Goal: Task Accomplishment & Management: Manage account settings

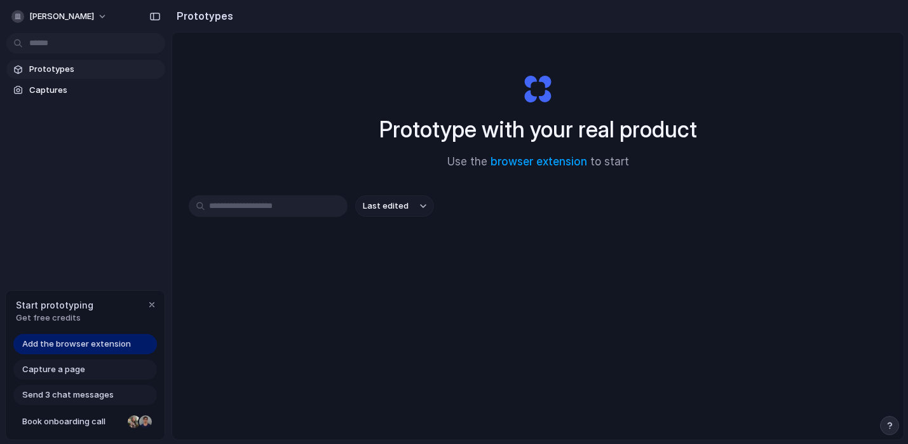
click at [318, 206] on input "text" at bounding box center [268, 206] width 159 height 22
click at [517, 161] on link "browser extension" at bounding box center [539, 161] width 97 height 13
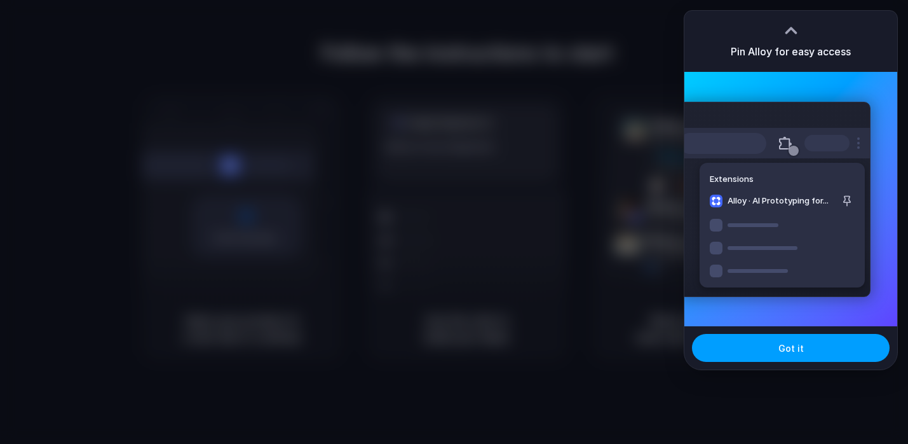
click at [808, 340] on button "Got it" at bounding box center [791, 348] width 198 height 28
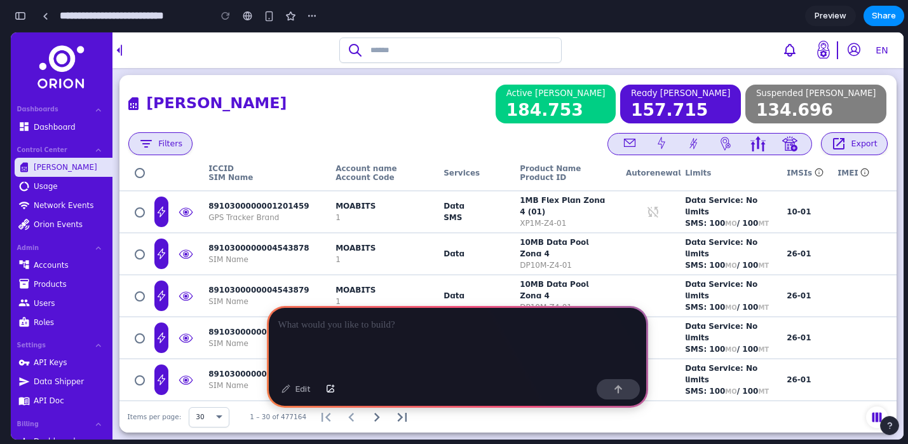
click at [376, 325] on p at bounding box center [457, 324] width 358 height 15
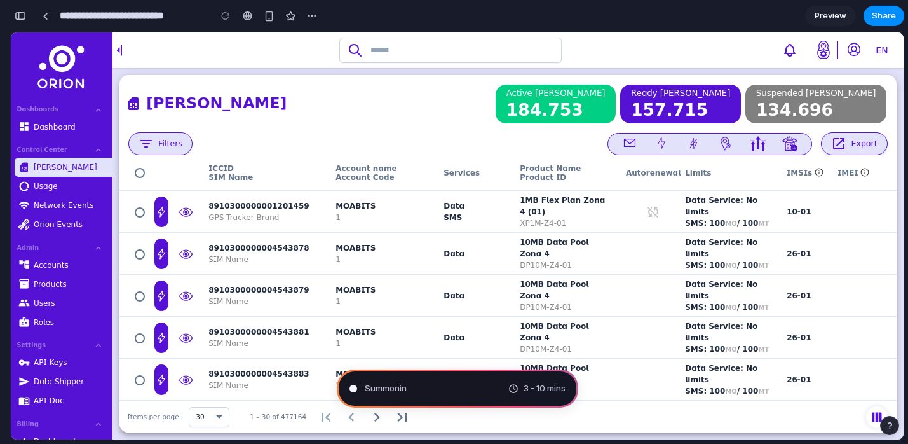
type input "**********"
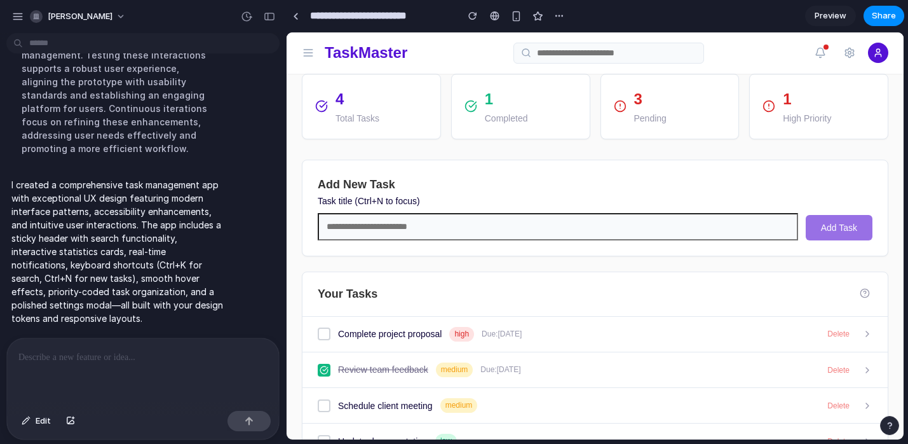
scroll to position [62, 0]
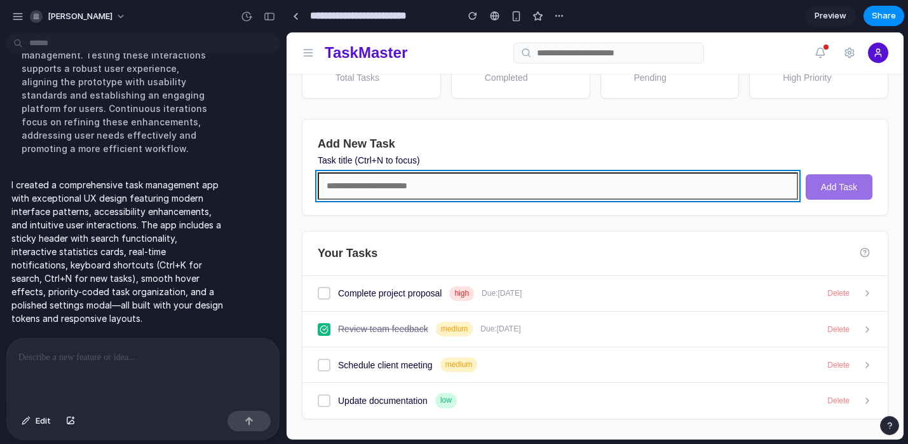
click at [498, 194] on input "text" at bounding box center [558, 185] width 480 height 27
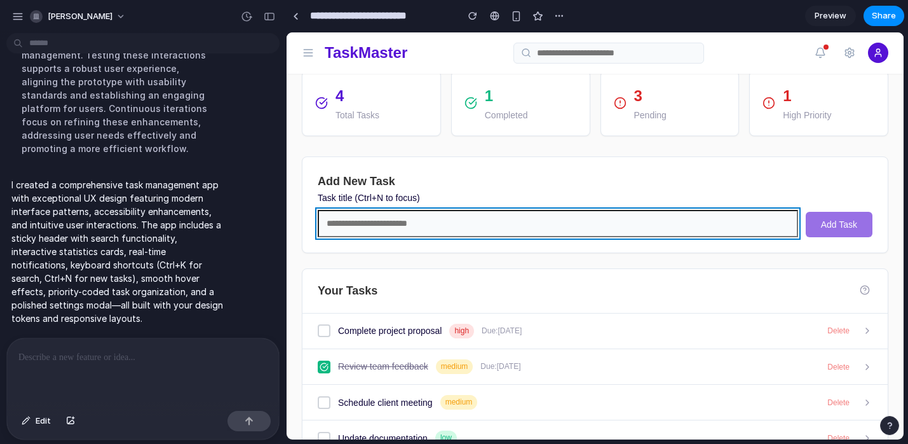
scroll to position [0, 0]
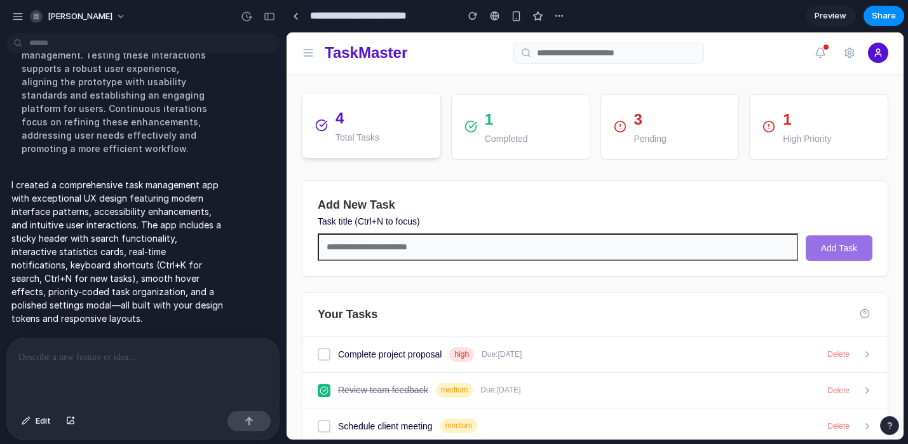
click at [390, 133] on div "4 Total Tasks" at bounding box center [371, 125] width 112 height 39
click at [503, 133] on p "Completed" at bounding box center [506, 137] width 43 height 14
click at [634, 134] on p "Pending" at bounding box center [650, 137] width 32 height 14
click at [749, 131] on div "1 High Priority" at bounding box center [818, 125] width 139 height 65
click at [577, 112] on div "1 Completed" at bounding box center [520, 125] width 139 height 65
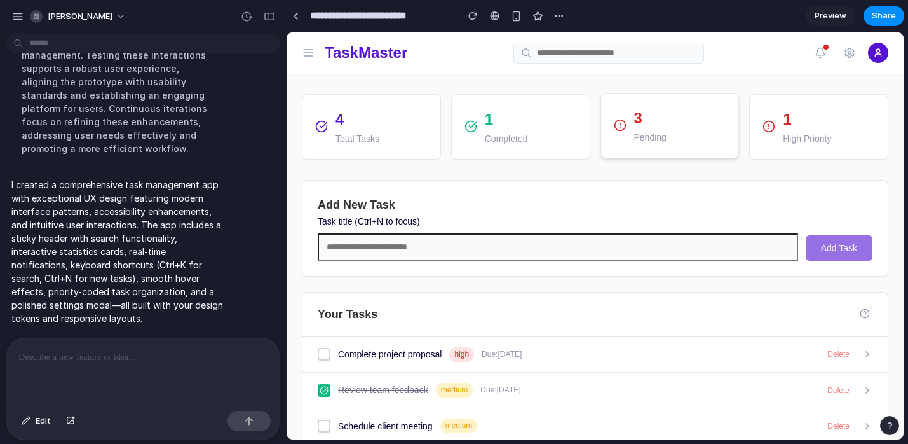
click at [634, 109] on p "3" at bounding box center [650, 118] width 32 height 24
click at [749, 110] on div "1 High Priority" at bounding box center [818, 126] width 139 height 65
click at [783, 114] on p "1" at bounding box center [807, 118] width 48 height 24
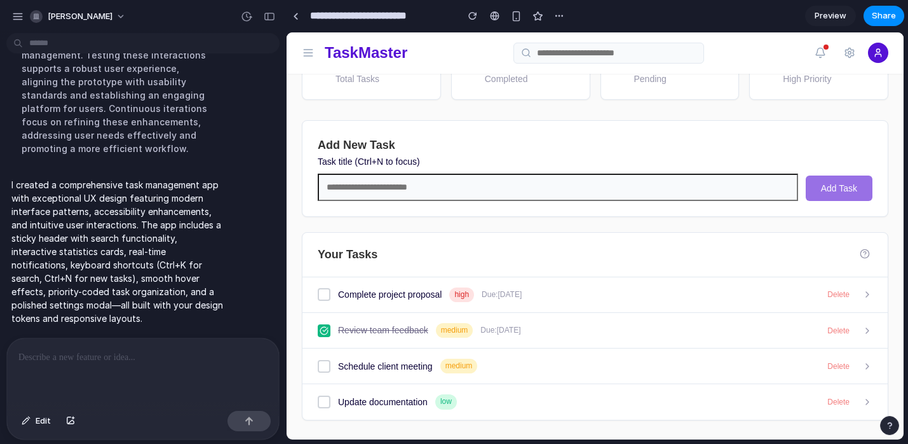
scroll to position [62, 0]
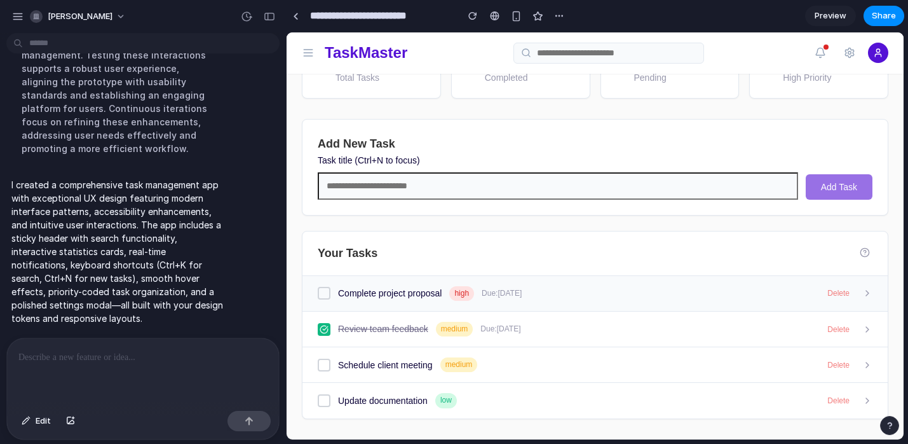
click at [328, 293] on div at bounding box center [324, 293] width 13 height 13
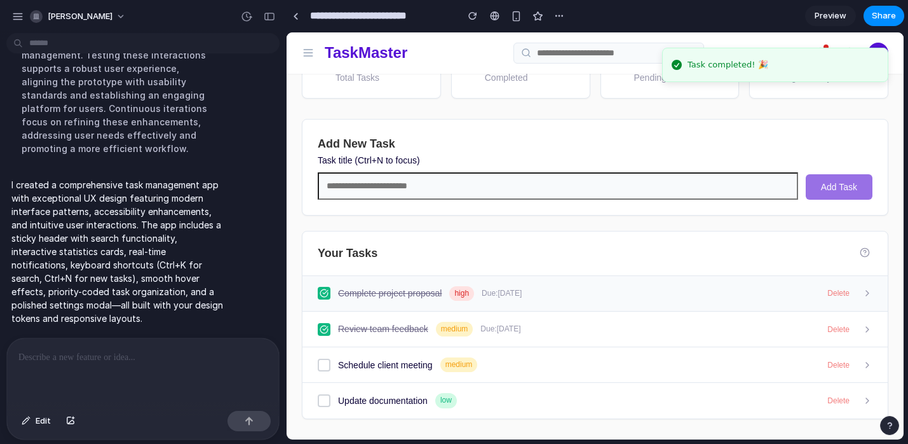
click at [328, 293] on icon at bounding box center [324, 294] width 8 height 8
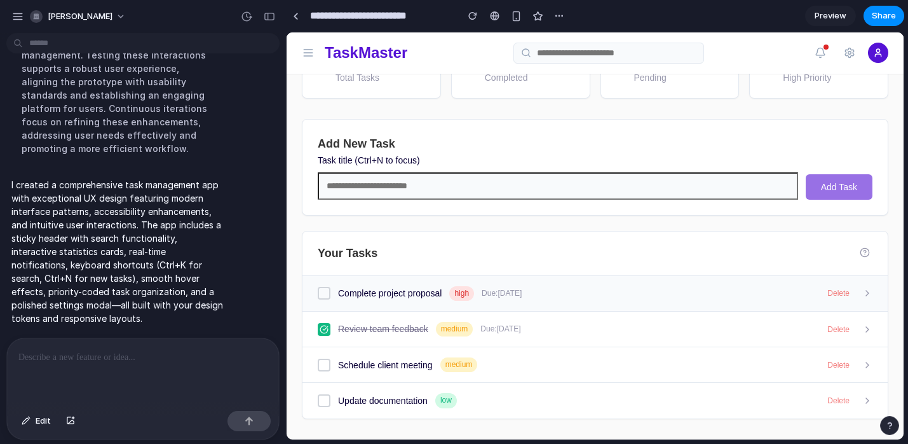
click at [862, 289] on icon at bounding box center [867, 293] width 10 height 10
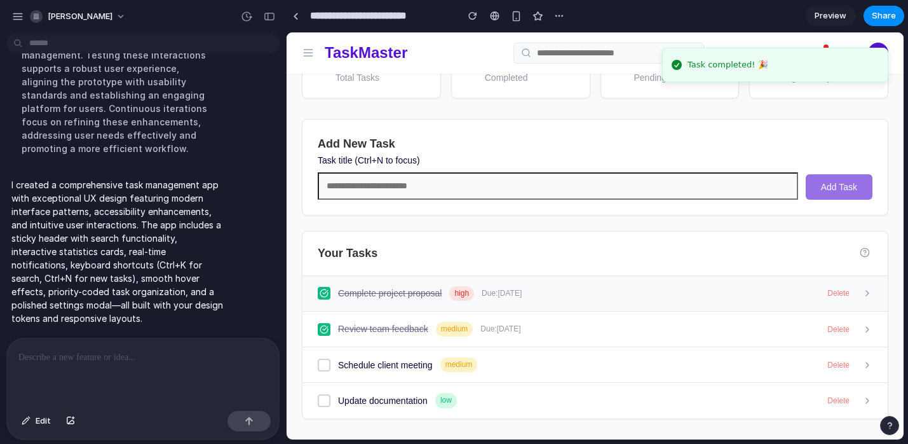
click at [862, 289] on icon at bounding box center [867, 293] width 10 height 10
click at [827, 295] on button "Delete" at bounding box center [838, 293] width 32 height 14
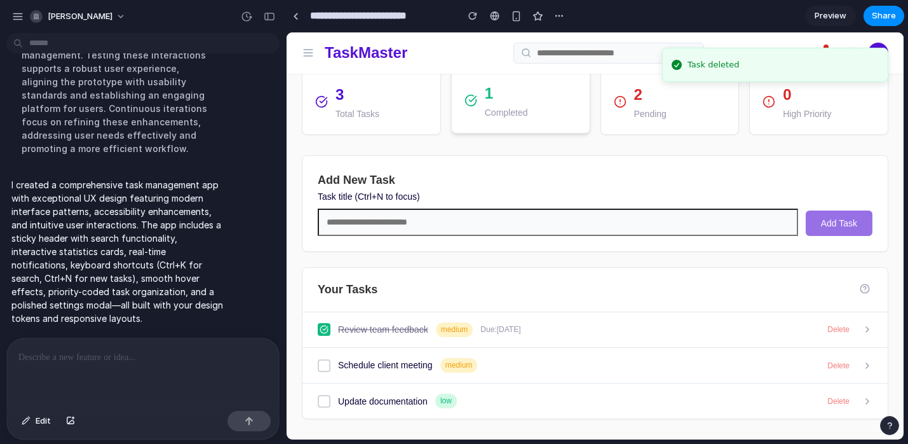
scroll to position [26, 0]
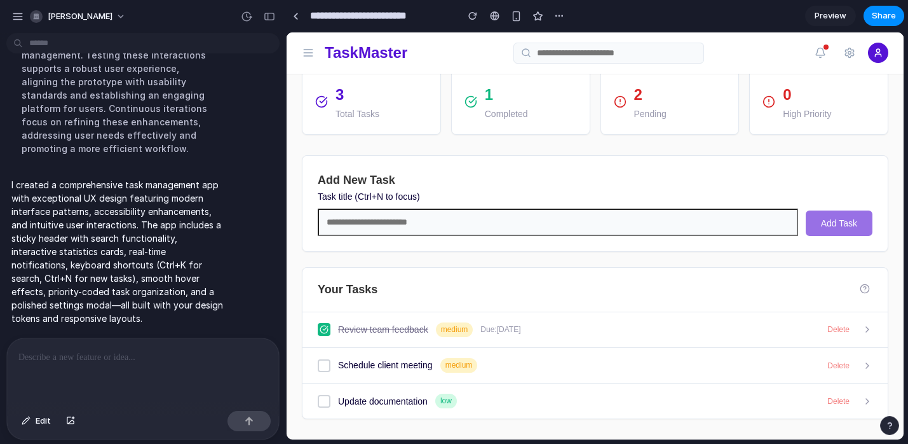
click at [309, 55] on icon at bounding box center [308, 52] width 13 height 13
click at [311, 53] on icon at bounding box center [308, 53] width 8 height 0
click at [815, 53] on icon at bounding box center [820, 52] width 11 height 11
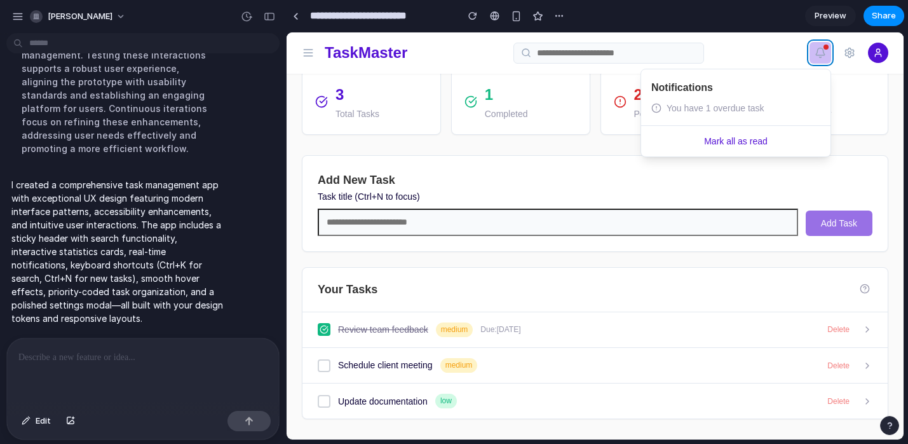
click at [816, 53] on icon at bounding box center [820, 51] width 8 height 7
click at [815, 51] on icon at bounding box center [820, 52] width 11 height 11
click at [844, 50] on icon at bounding box center [849, 52] width 11 height 11
click at [872, 52] on div at bounding box center [878, 53] width 20 height 20
click at [873, 52] on icon at bounding box center [878, 53] width 10 height 10
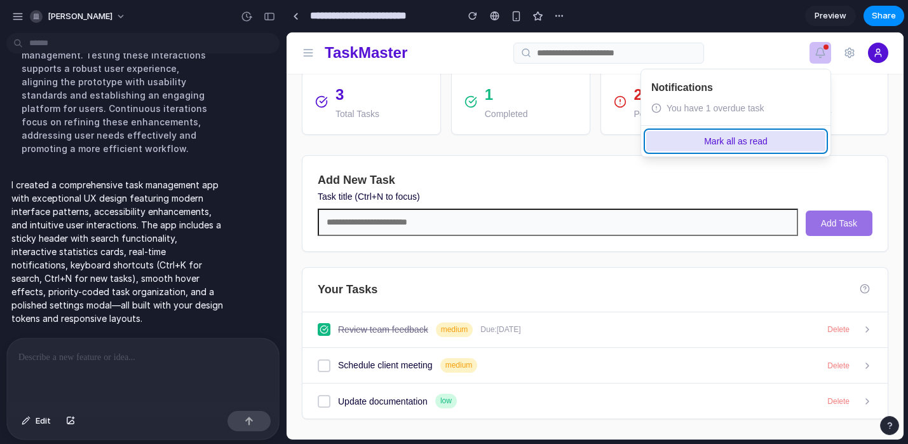
click at [754, 137] on button "Mark all as read" at bounding box center [735, 141] width 179 height 20
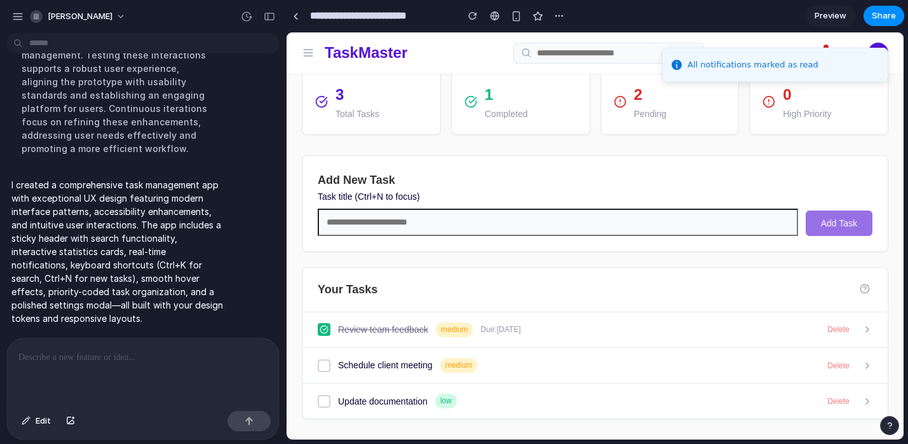
click at [805, 67] on li "All notifications marked as read" at bounding box center [775, 65] width 226 height 34
click at [803, 147] on main "3 Total Tasks 1 Completed 2 Pending 0 High Priority Add New Task Task title (Ct…" at bounding box center [595, 244] width 617 height 390
click at [868, 48] on li "All notifications marked as read" at bounding box center [775, 65] width 226 height 34
click at [869, 48] on li "All notifications marked as read" at bounding box center [775, 65] width 226 height 34
